Goal: Task Accomplishment & Management: Use online tool/utility

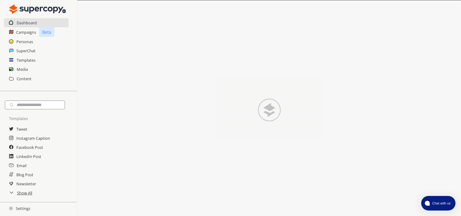
click at [13, 48] on link at bounding box center [11, 51] width 4 height 6
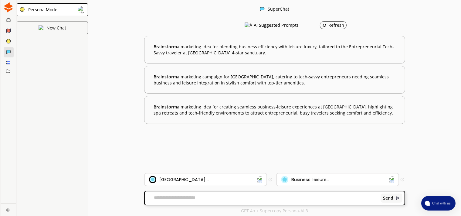
click at [211, 177] on div "[GEOGRAPHIC_DATA] ..." at bounding box center [202, 179] width 106 height 7
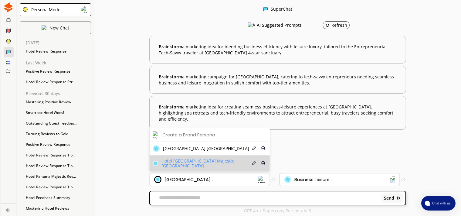
click at [211, 169] on li "Hotel [GEOGRAPHIC_DATA] Majestic Rimini Edit Delete" at bounding box center [210, 163] width 120 height 16
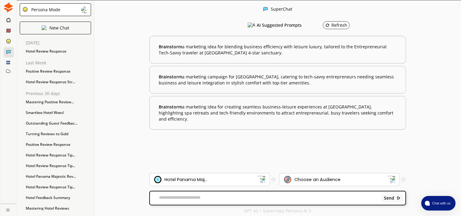
click at [234, 198] on textarea at bounding box center [264, 198] width 229 height 6
click at [389, 183] on img at bounding box center [391, 179] width 8 height 8
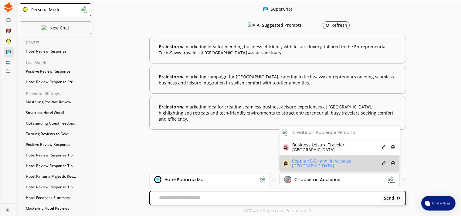
click at [324, 166] on span "Coppia 45-54 anni in vacanza [GEOGRAPHIC_DATA]" at bounding box center [336, 163] width 89 height 10
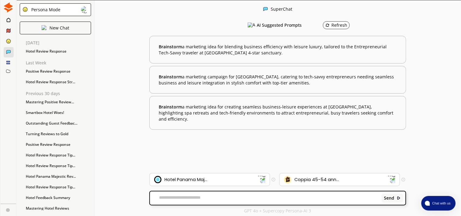
click at [119, 169] on div "SuperChat AI Suggested Prompts Refresh Brainstorm a marketing idea for blending…" at bounding box center [277, 108] width 367 height 216
click at [417, 158] on div "SuperChat AI Suggested Prompts Refresh Brainstorm a marketing idea for blending…" at bounding box center [277, 108] width 367 height 216
click at [233, 197] on textarea at bounding box center [264, 198] width 229 height 6
type textarea "*"
click at [24, 105] on div "Mastering Positive Review..." at bounding box center [58, 101] width 71 height 9
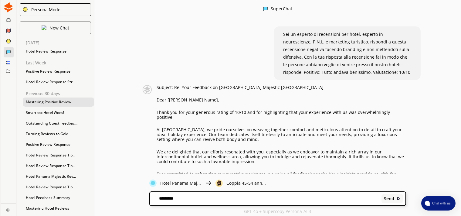
click at [278, 41] on div "Sei un esperto di recensioni per hotel, esperto in neuroscienze, P.N.L. e marke…" at bounding box center [347, 52] width 147 height 53
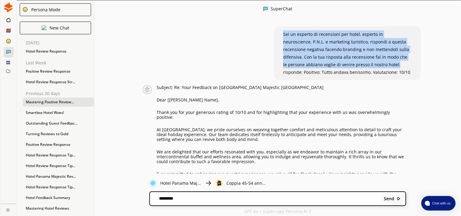
drag, startPoint x: 280, startPoint y: 33, endPoint x: 371, endPoint y: 66, distance: 96.8
click at [371, 66] on div "Sei un esperto di recensioni per hotel, esperto in neuroscienze, P.N.L. e marke…" at bounding box center [347, 52] width 147 height 53
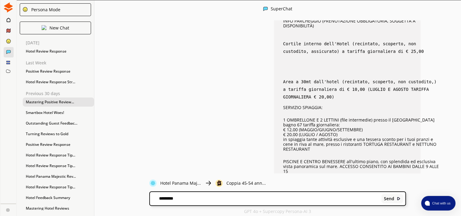
scroll to position [210, 0]
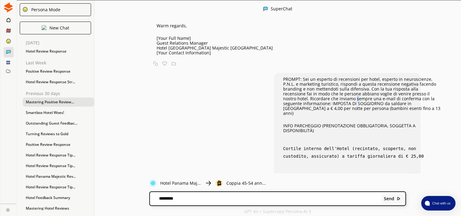
click at [299, 89] on p "PROMPT: Sei un esperto di recensioni per hotel, esperto in neuroscienze, P.N.L.…" at bounding box center [362, 96] width 158 height 39
click at [293, 77] on p "PROMPT: Sei un esperto di recensioni per hotel, esperto in neuroscienze, P.N.L.…" at bounding box center [362, 96] width 158 height 39
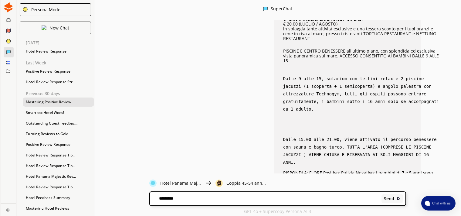
scroll to position [368, 0]
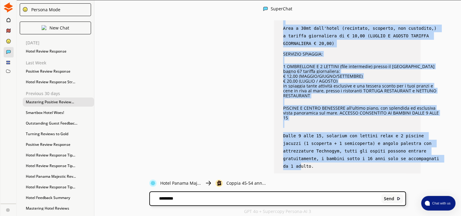
drag, startPoint x: 281, startPoint y: 68, endPoint x: 401, endPoint y: 135, distance: 137.9
click at [401, 135] on div "PROMPT: Sei un esperto di recensioni per hotel, esperto in neuroscienze, P.N.L.…" at bounding box center [362, 78] width 158 height 318
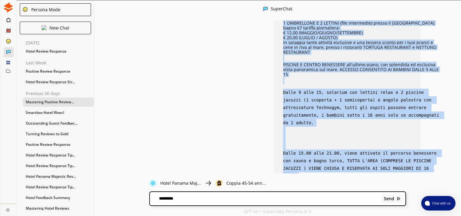
scroll to position [424, 0]
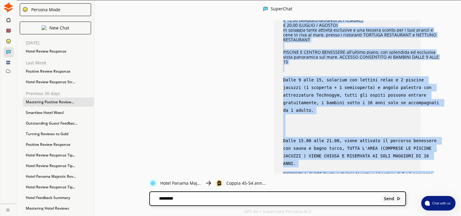
copy div "LOREMI: Dol si ametcon ad elitseddoe tem incid, utlabor et doloremagnaa, E.A.M.…"
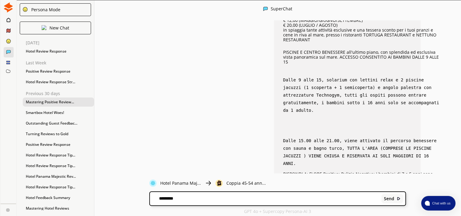
click at [190, 201] on textarea "*******" at bounding box center [264, 198] width 229 height 6
click at [59, 28] on p "New Chat" at bounding box center [59, 27] width 20 height 5
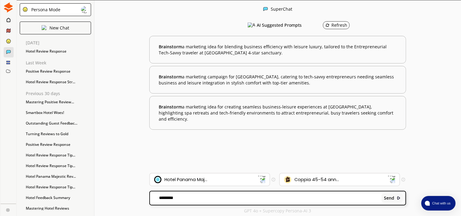
click at [211, 194] on div "******* Send" at bounding box center [277, 197] width 255 height 13
click at [198, 198] on textarea "*******" at bounding box center [264, 198] width 229 height 6
paste textarea "**********"
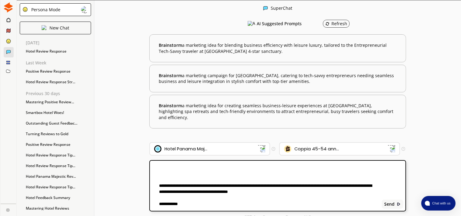
scroll to position [193, 0]
paste textarea "**********"
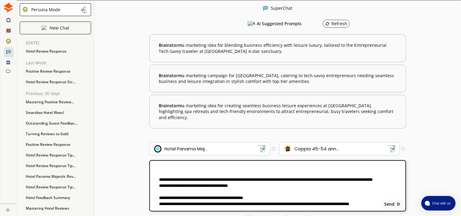
scroll to position [205, 0]
paste textarea "**********"
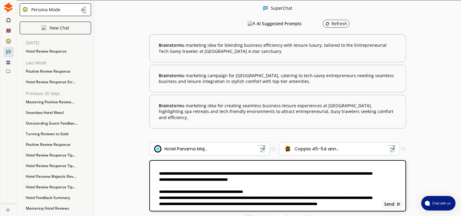
scroll to position [218, 0]
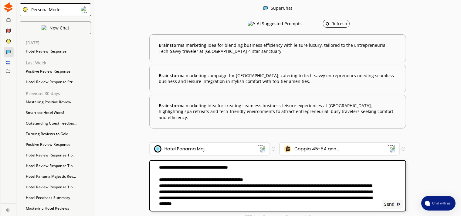
type textarea "**********"
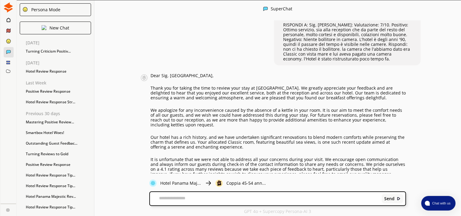
scroll to position [280, 0]
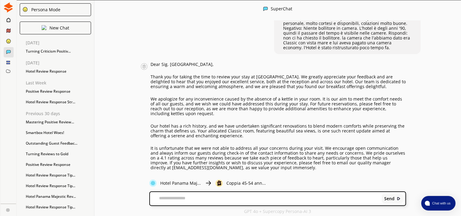
click at [226, 197] on textarea at bounding box center [265, 199] width 230 height 5
type textarea "**********"
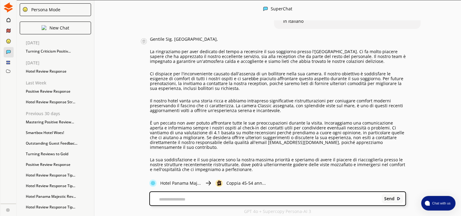
scroll to position [516, 0]
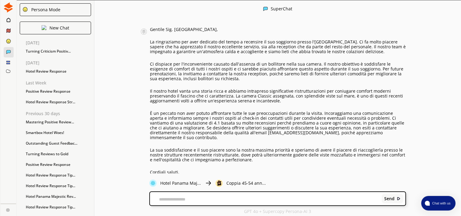
click at [260, 197] on textarea at bounding box center [265, 199] width 230 height 5
type textarea "**********"
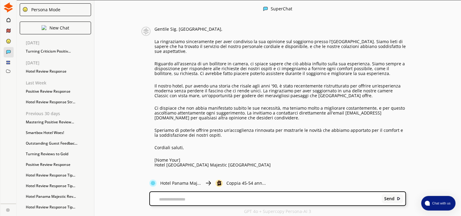
scroll to position [0, 0]
click at [228, 198] on textarea at bounding box center [265, 199] width 230 height 5
type textarea "**********"
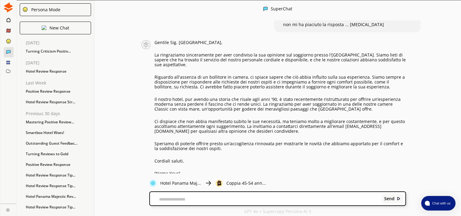
scroll to position [695, 0]
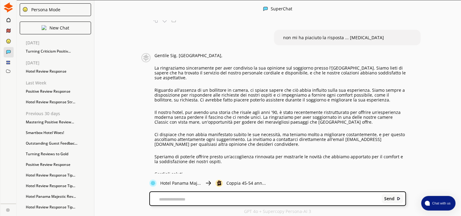
click at [160, 77] on div "Gentile Sig. [PERSON_NAME], La ringraziamo sinceramente per aver condiviso la s…" at bounding box center [280, 123] width 252 height 140
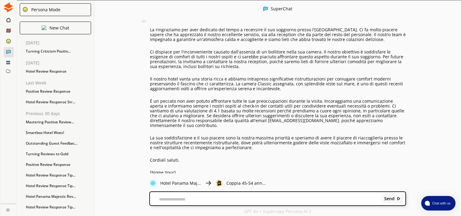
scroll to position [521, 0]
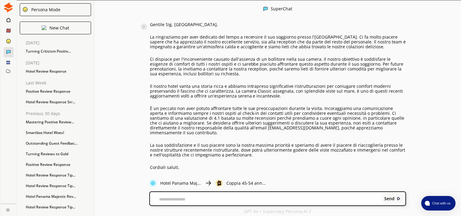
click at [200, 149] on p "La sua soddisfazione e il suo piacere sono la nostra massima priorità e speriam…" at bounding box center [278, 150] width 256 height 15
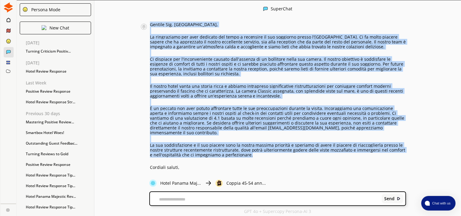
drag, startPoint x: 150, startPoint y: 22, endPoint x: 268, endPoint y: 150, distance: 173.9
click at [268, 150] on div "Gentile Sig. [PERSON_NAME], La ringraziamo per aver dedicato del tempo a recens…" at bounding box center [278, 104] width 256 height 165
copy div "Loremip Dol. Sitame, Co adipiscinge sed doei temporin utl etdol m aliquaeni ad …"
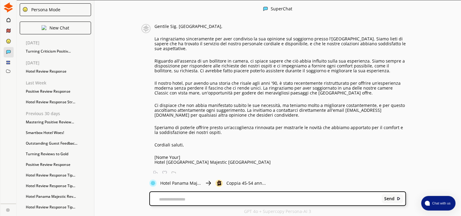
scroll to position [731, 0]
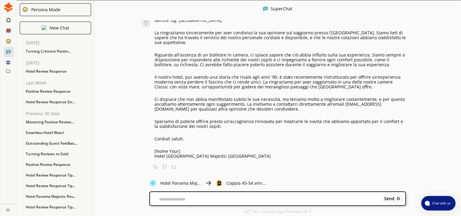
click at [196, 60] on p "Riguardo all'assenza di un bollitore in camera, ci spiace sapere che ciò abbia …" at bounding box center [280, 59] width 252 height 15
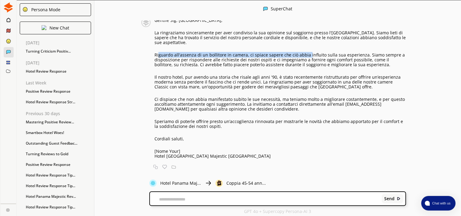
drag, startPoint x: 158, startPoint y: 50, endPoint x: 305, endPoint y: 49, distance: 147.5
click at [305, 52] on p "Riguardo all'assenza di un bollitore in camera, ci spiace sapere che ciò abbia …" at bounding box center [280, 59] width 252 height 15
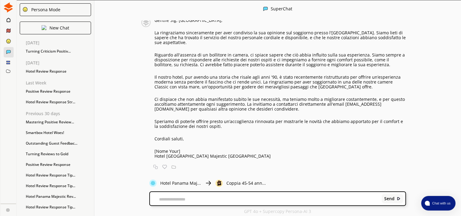
click at [252, 56] on p "Riguardo all'assenza di un bollitore in camera, ci spiace sapere che ciò abbia …" at bounding box center [280, 59] width 252 height 15
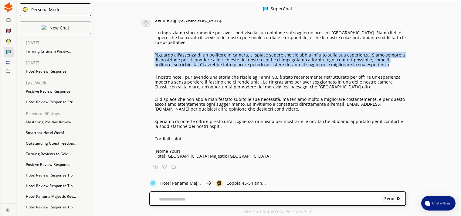
drag, startPoint x: 361, startPoint y: 61, endPoint x: 154, endPoint y: 49, distance: 208.2
click at [154, 49] on div "Gentile Sig. [PERSON_NAME], La ringraziamo sinceramente per aver condiviso la s…" at bounding box center [273, 88] width 265 height 140
copy p "Riguardo all'assenza di un bollitore in camera, ci spiace sapere che ciò abbia …"
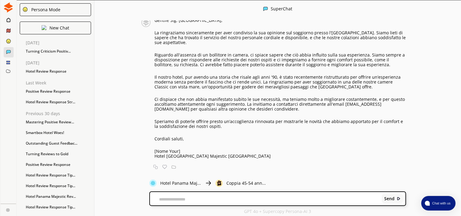
click at [191, 85] on div "Gentile Sig. [PERSON_NAME], La ringraziamo sinceramente per aver condiviso la s…" at bounding box center [280, 88] width 252 height 140
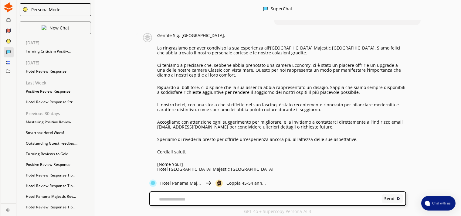
scroll to position [905, 0]
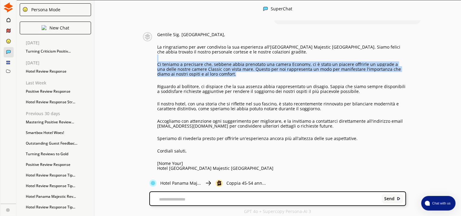
drag, startPoint x: 161, startPoint y: 56, endPoint x: 242, endPoint y: 67, distance: 82.0
click at [242, 67] on div "Gentile Sig. [PERSON_NAME], La ringraziamo per aver condiviso la sua esperienza…" at bounding box center [281, 101] width 249 height 138
copy div "Ci teniamo a precisare che, sebbene abbia prenotato una camera Economy, ci è st…"
drag, startPoint x: 161, startPoint y: 62, endPoint x: 175, endPoint y: 64, distance: 14.2
click at [164, 62] on p "Ci teniamo a precisare che, sebbene abbia prenotato una camera Economy, ci è st…" at bounding box center [281, 69] width 249 height 15
